Goal: Task Accomplishment & Management: Manage account settings

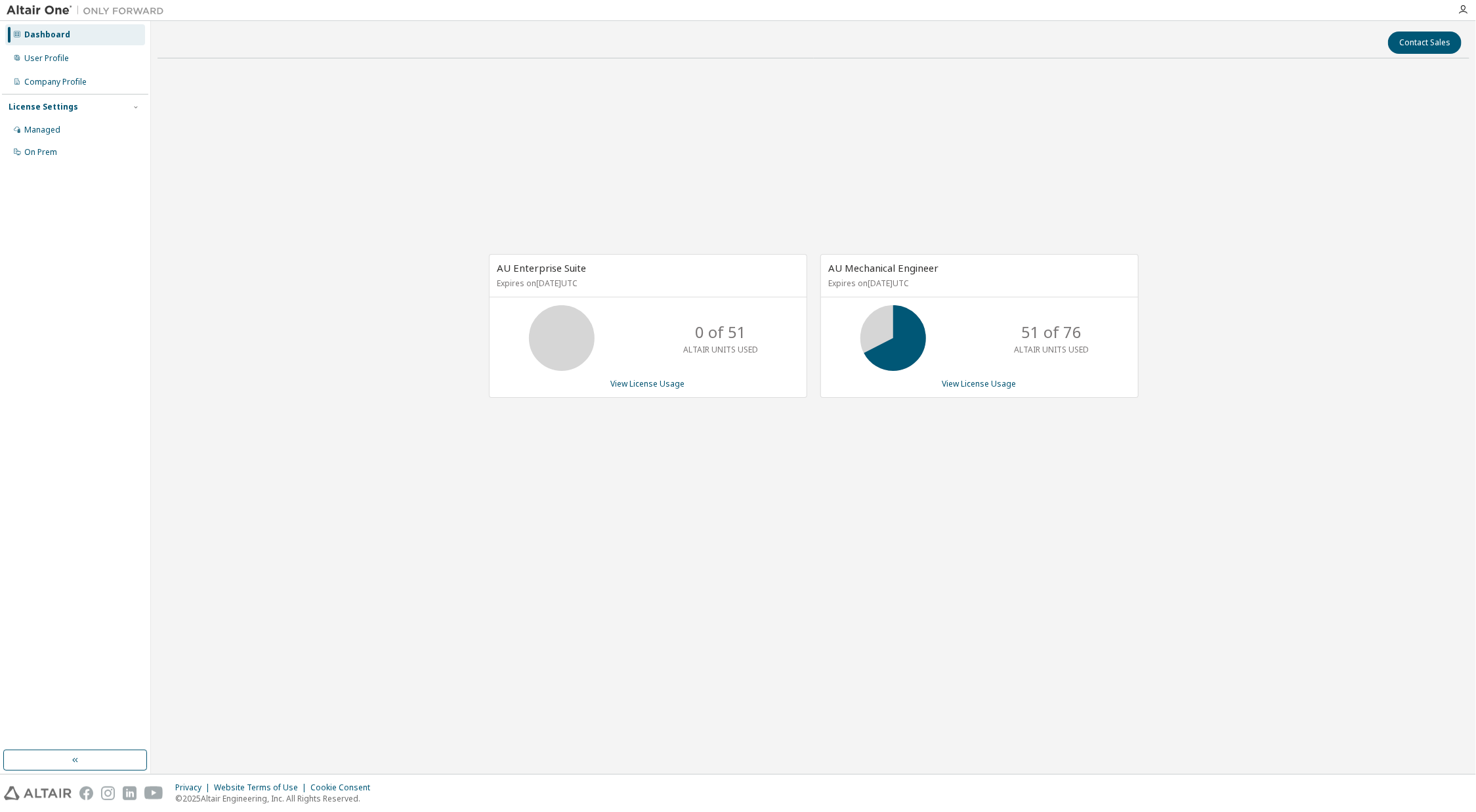
click at [833, 147] on div "AU Enterprise Suite Expires on [DATE] UTC 0 of 51 ALTAIR UNITS USED View Licens…" at bounding box center [813, 333] width 1312 height 528
